Goal: Information Seeking & Learning: Compare options

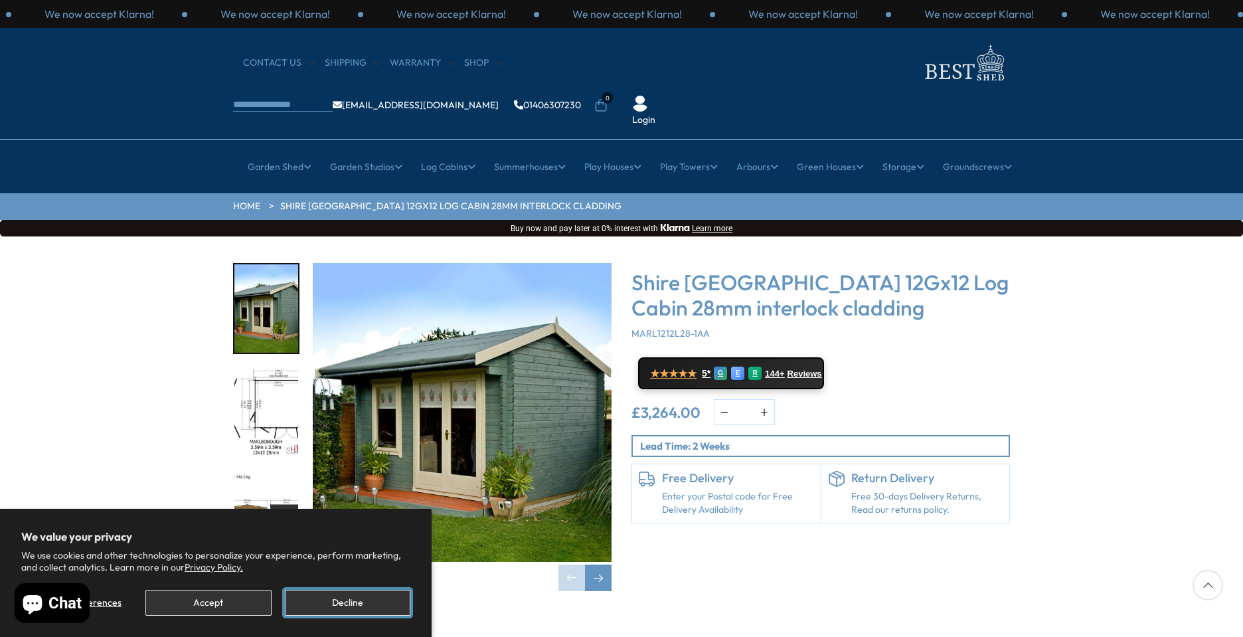
click at [348, 596] on button "Decline" at bounding box center [347, 603] width 125 height 26
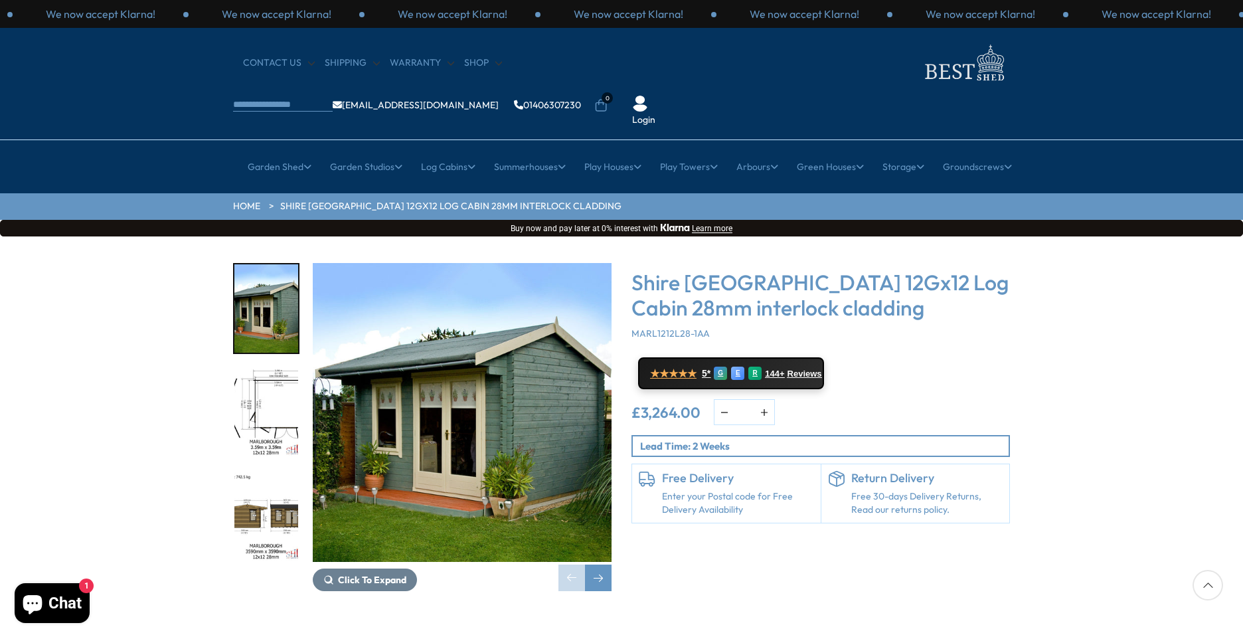
click at [502, 388] on img "1 / 18" at bounding box center [462, 412] width 299 height 299
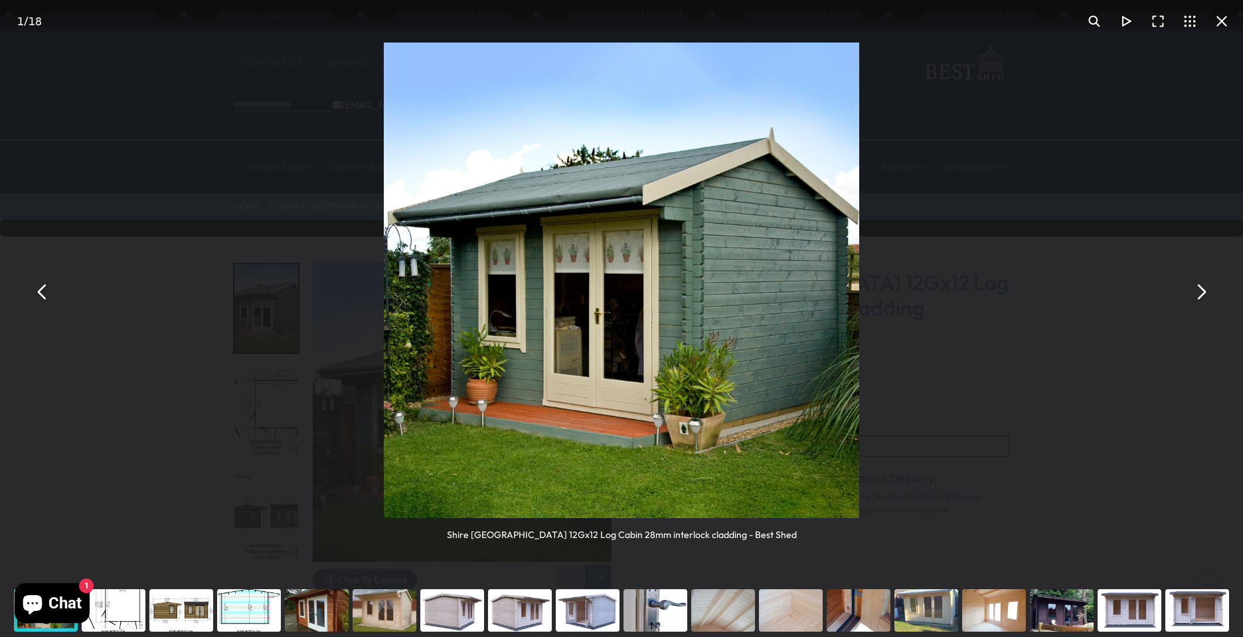
click at [1222, 21] on button "You can close this modal content with the ESC key" at bounding box center [1222, 21] width 32 height 32
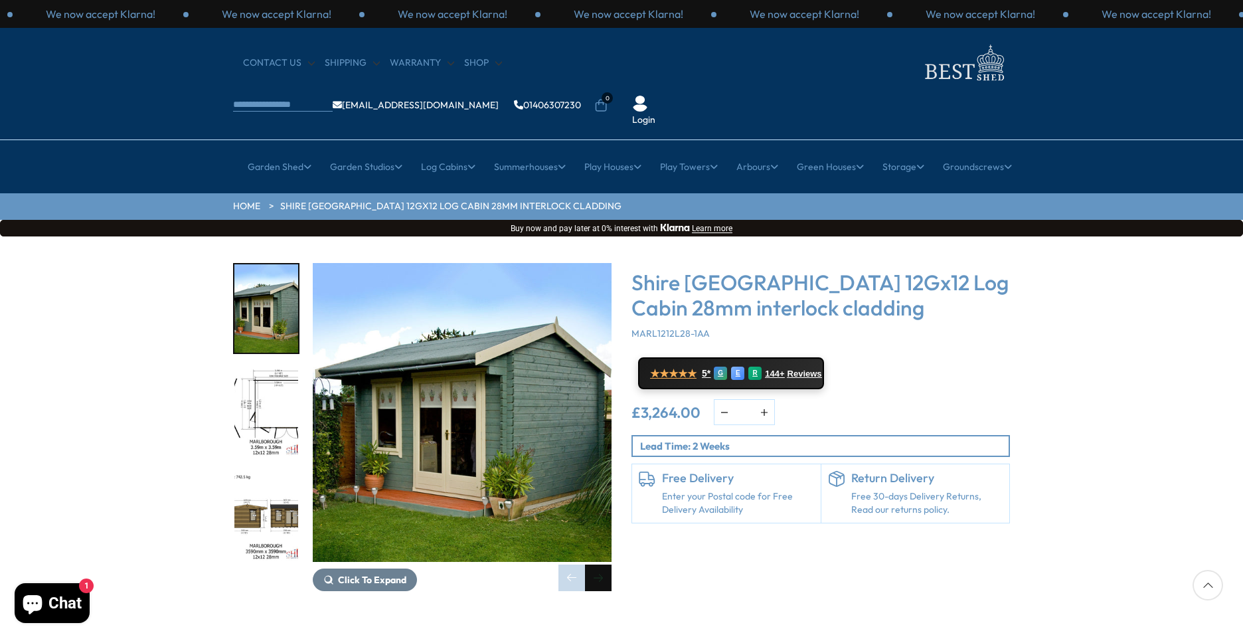
click at [594, 564] on div "Next slide" at bounding box center [598, 577] width 27 height 27
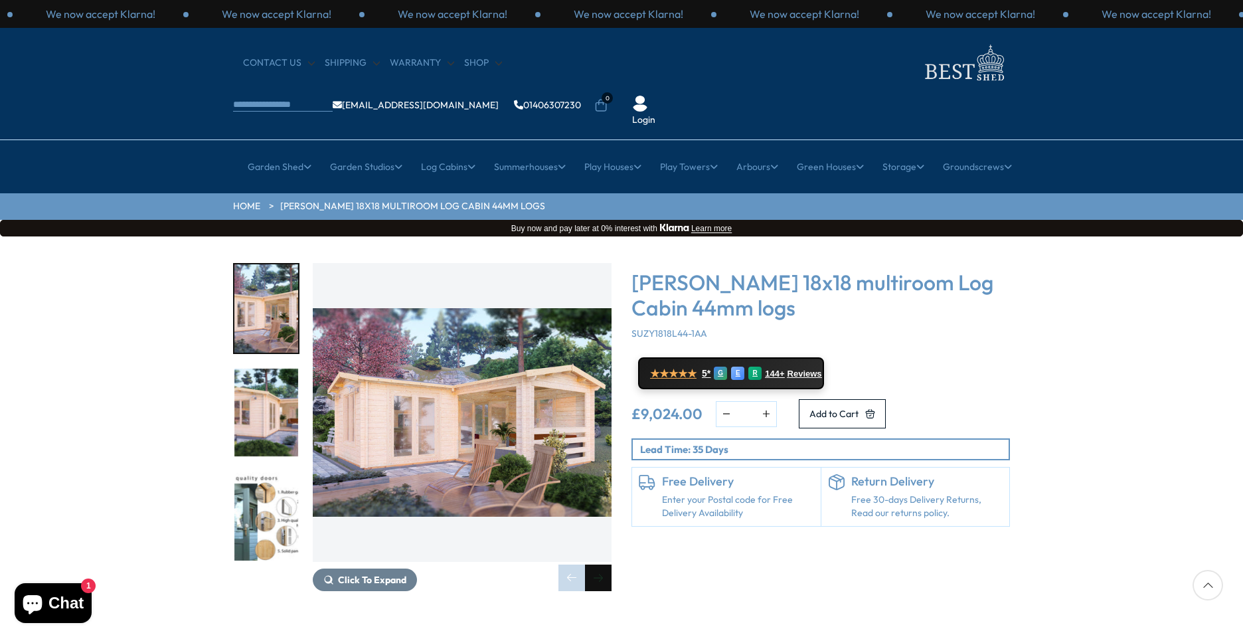
click at [601, 564] on div "Next slide" at bounding box center [598, 577] width 27 height 27
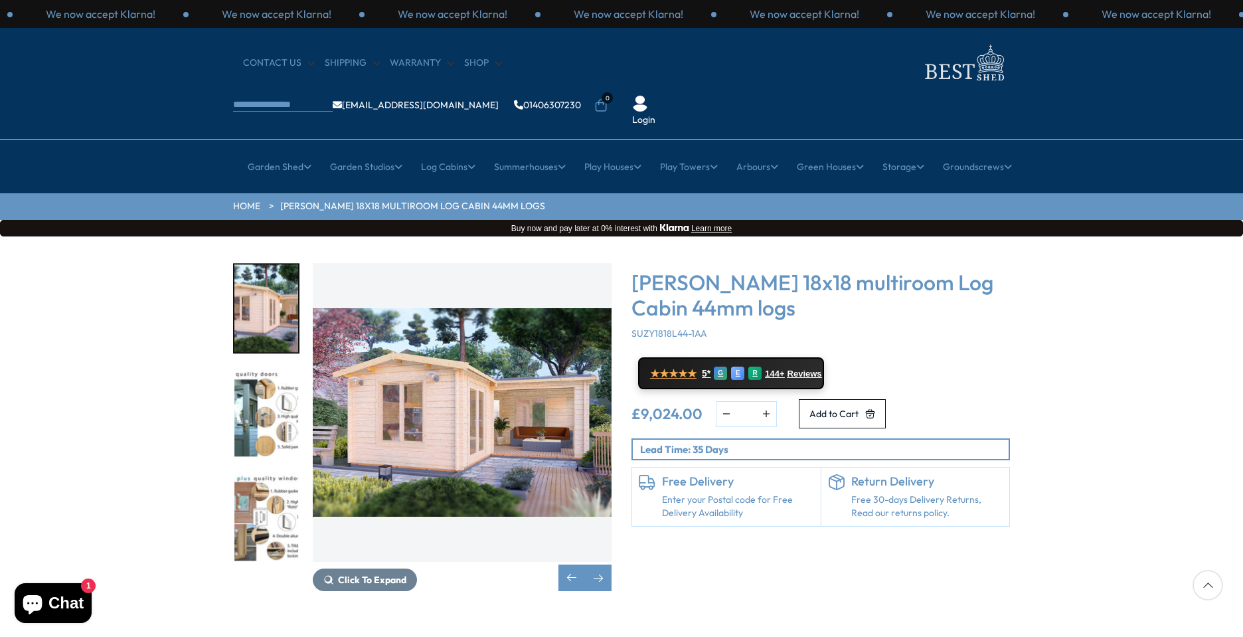
click at [426, 410] on img "2 / 7" at bounding box center [462, 412] width 299 height 299
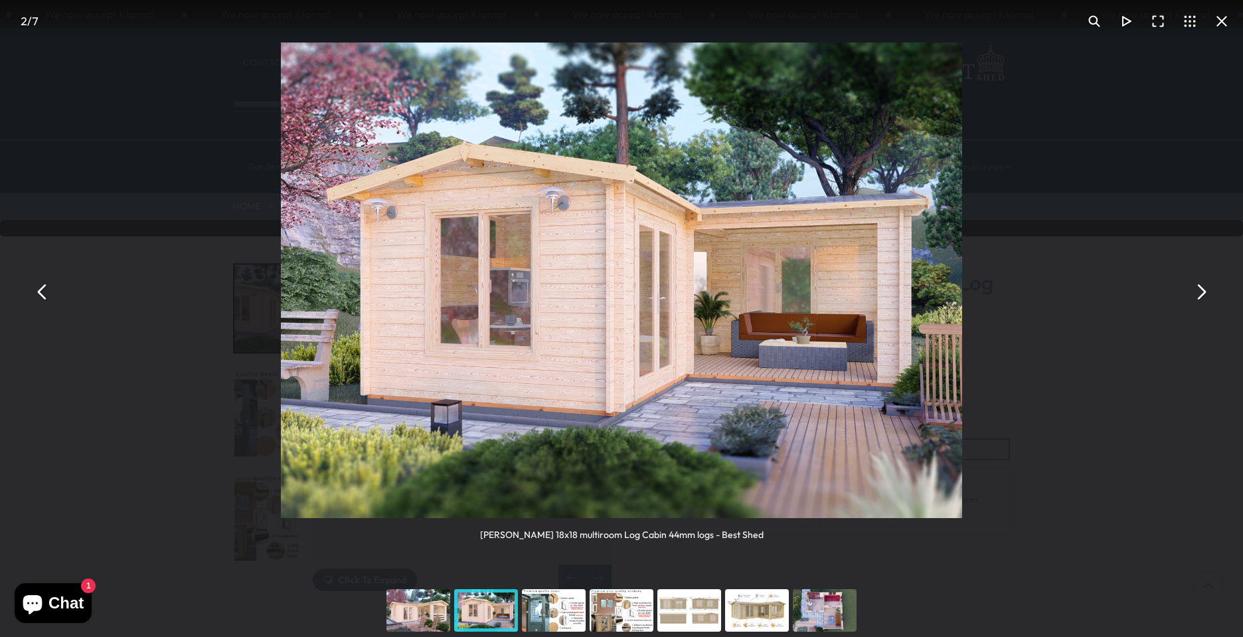
click at [1220, 21] on button "You can close this modal content with the ESC key" at bounding box center [1222, 21] width 32 height 32
